Goal: Information Seeking & Learning: Find specific fact

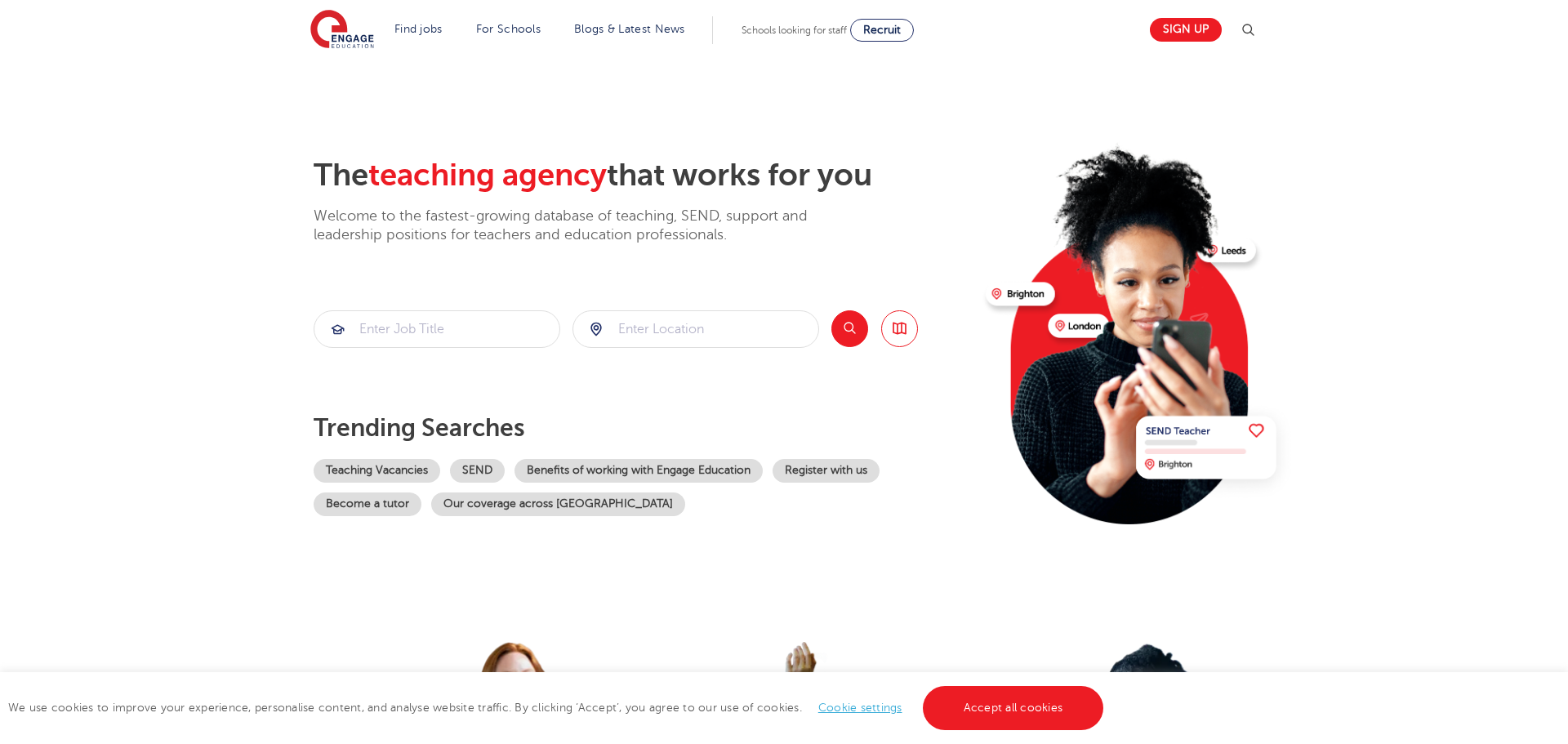
click at [1250, 31] on img at bounding box center [1248, 31] width 20 height 20
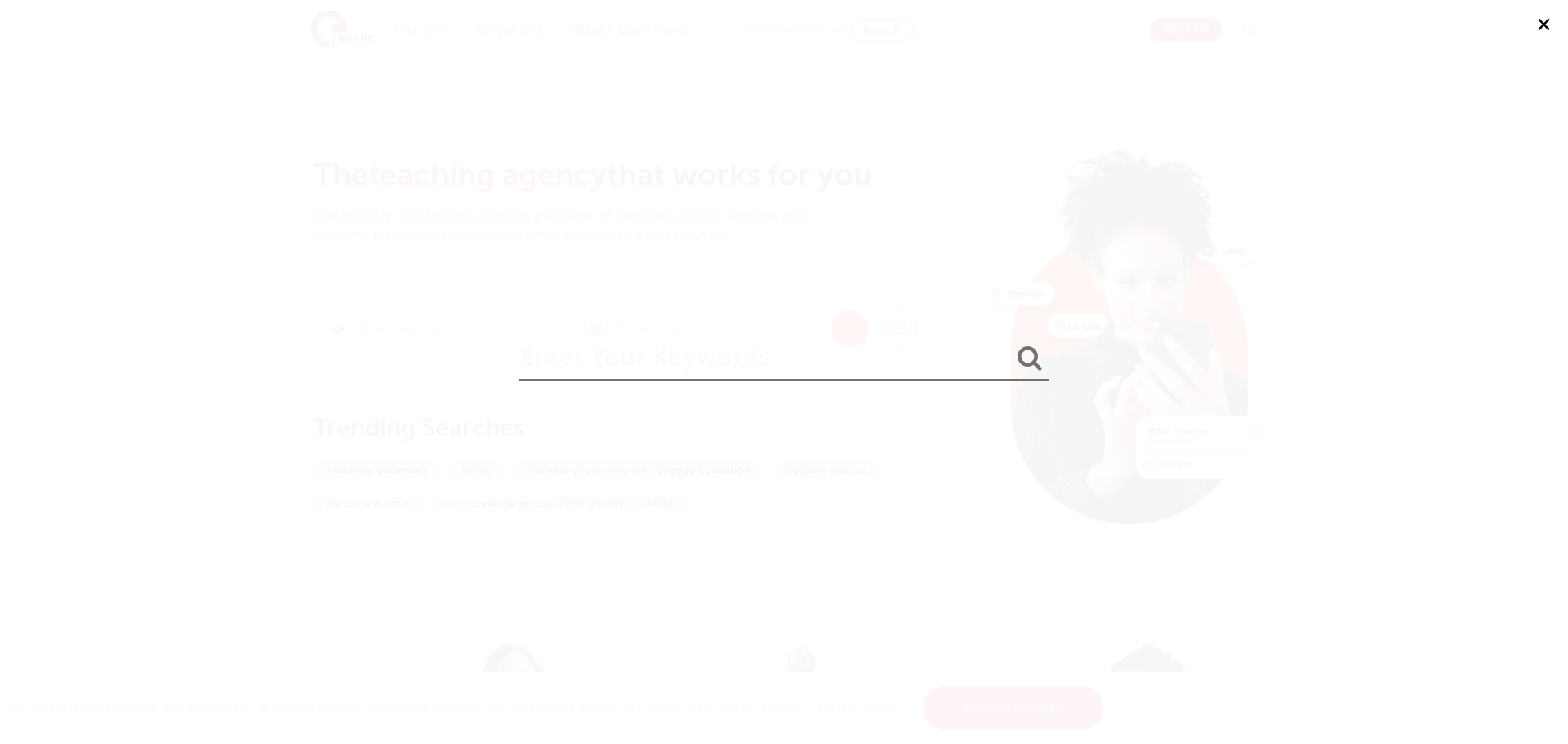
click at [675, 371] on input "search" at bounding box center [784, 354] width 531 height 53
type input "[PERSON_NAME]"
click at [1011, 344] on button "submit" at bounding box center [1030, 358] width 39 height 30
